Goal: Information Seeking & Learning: Learn about a topic

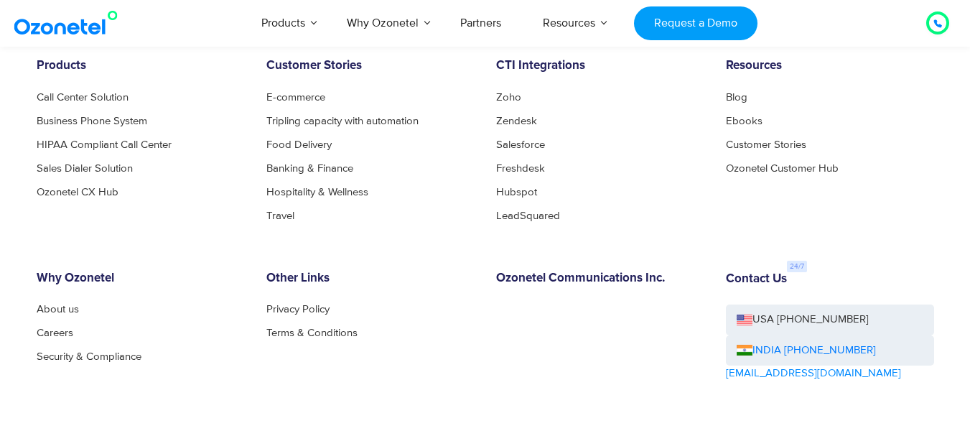
scroll to position [7847, 0]
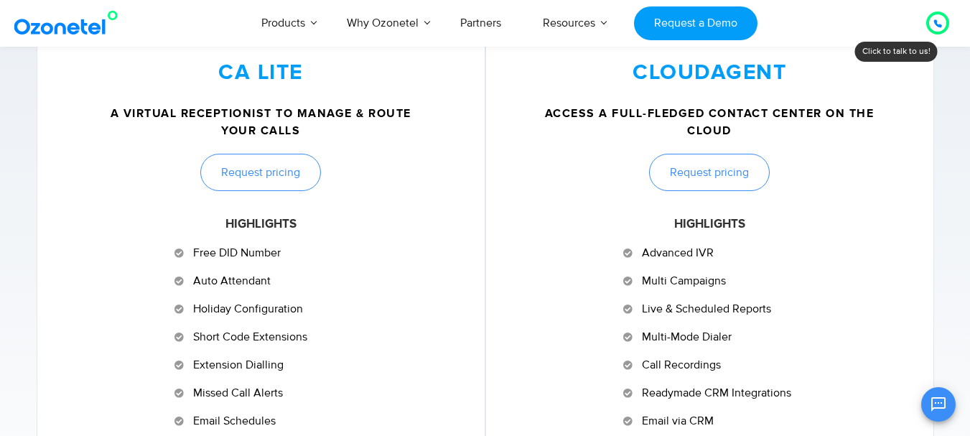
scroll to position [653, 0]
